Goal: Information Seeking & Learning: Compare options

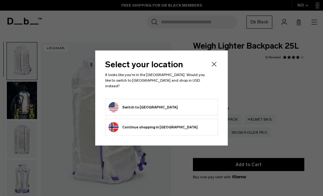
click at [202, 104] on form "Switch to United States" at bounding box center [162, 107] width 106 height 10
click at [118, 106] on button "Switch to United States" at bounding box center [143, 107] width 69 height 10
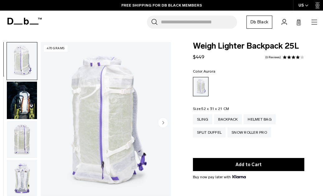
click at [273, 56] on link "6 Reviews" at bounding box center [273, 57] width 16 height 3
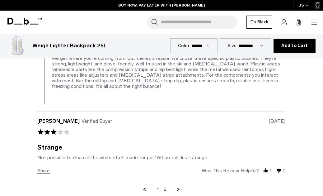
scroll to position [1389, 0]
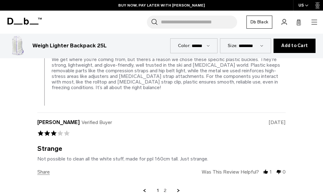
click at [179, 188] on link "Next Page" at bounding box center [179, 191] width 6 height 6
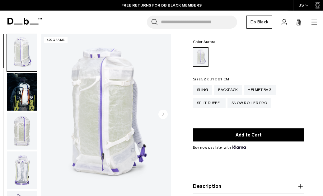
scroll to position [30, 0]
click at [272, 87] on div "Helmet Bag" at bounding box center [260, 90] width 32 height 10
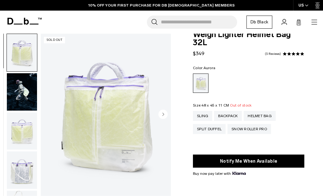
scroll to position [12, 0]
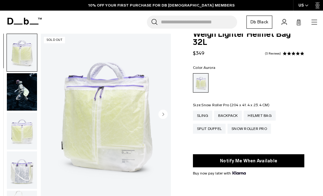
click at [263, 131] on div "Snow Roller Pro" at bounding box center [249, 129] width 44 height 10
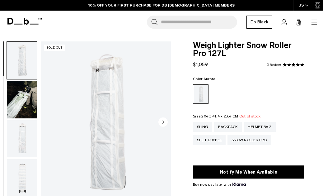
scroll to position [9, 0]
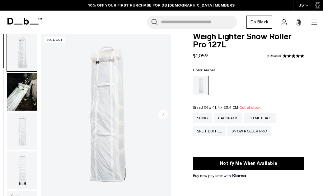
click at [164, 113] on circle "Next slide" at bounding box center [162, 114] width 9 height 9
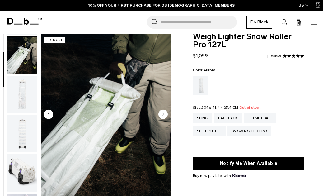
scroll to position [40, 0]
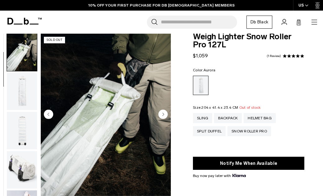
click at [164, 114] on circle "Next slide" at bounding box center [162, 114] width 9 height 9
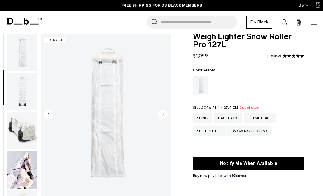
click at [164, 115] on icon "Next slide" at bounding box center [164, 114] width 2 height 3
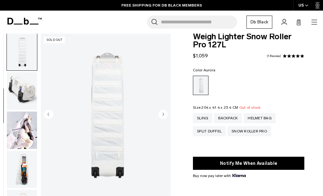
click at [164, 114] on circle "Next slide" at bounding box center [162, 114] width 9 height 9
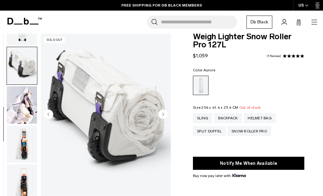
scroll to position [152, 0]
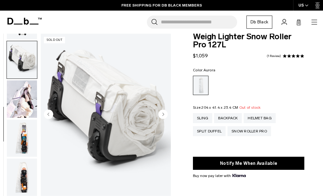
click at [164, 113] on circle "Next slide" at bounding box center [162, 114] width 9 height 9
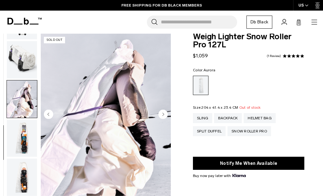
click at [164, 113] on circle "Next slide" at bounding box center [162, 114] width 9 height 9
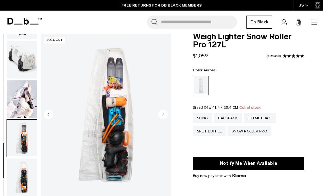
click at [164, 111] on circle "Next slide" at bounding box center [162, 114] width 9 height 9
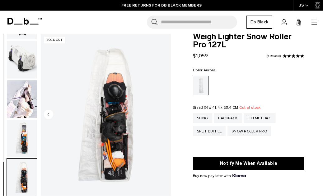
click at [163, 111] on img "8 / 8" at bounding box center [106, 115] width 130 height 162
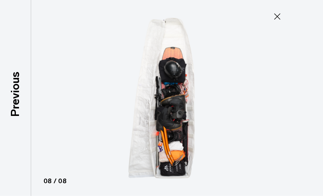
click at [274, 18] on icon at bounding box center [277, 17] width 10 height 10
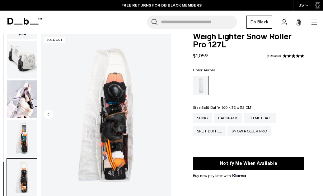
click at [216, 132] on div "Split Duffel" at bounding box center [209, 131] width 33 height 10
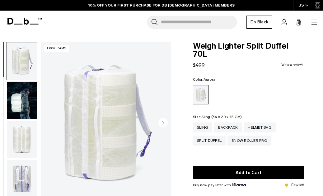
click at [205, 122] on div "Sling" at bounding box center [202, 127] width 19 height 10
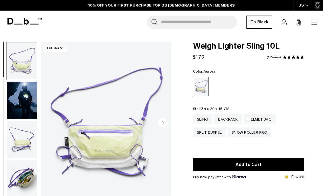
click at [162, 124] on circle "Next slide" at bounding box center [162, 122] width 9 height 9
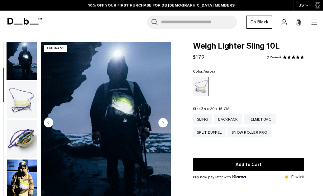
click at [162, 122] on circle "Next slide" at bounding box center [162, 122] width 9 height 9
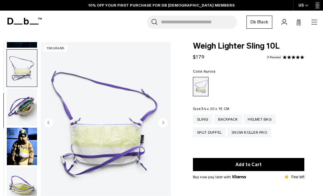
scroll to position [73, 0]
click at [162, 123] on circle "Next slide" at bounding box center [162, 122] width 9 height 9
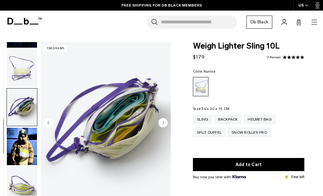
click at [163, 122] on icon "Next slide" at bounding box center [164, 122] width 2 height 3
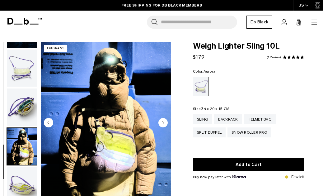
click at [163, 122] on icon "Next slide" at bounding box center [164, 122] width 2 height 3
